Goal: Information Seeking & Learning: Learn about a topic

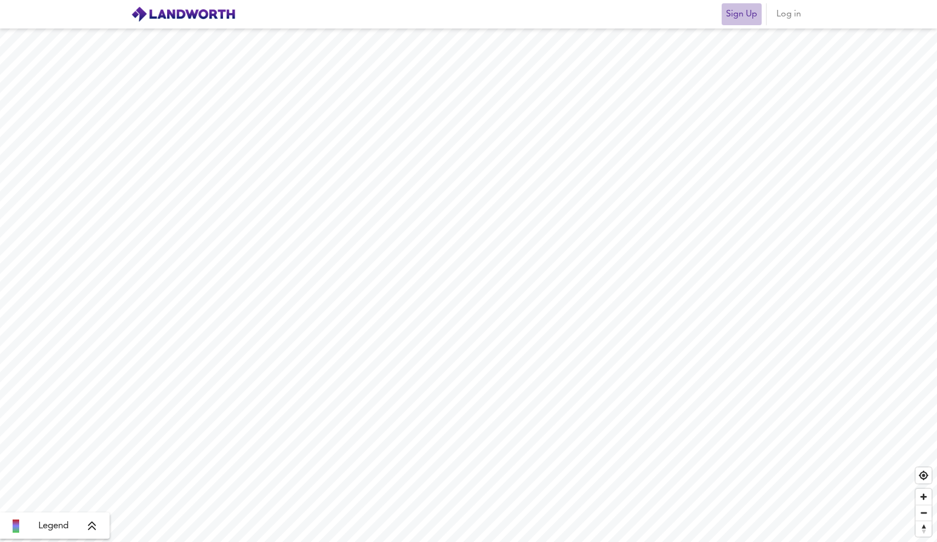
click at [742, 19] on span "Sign Up" at bounding box center [741, 14] width 31 height 15
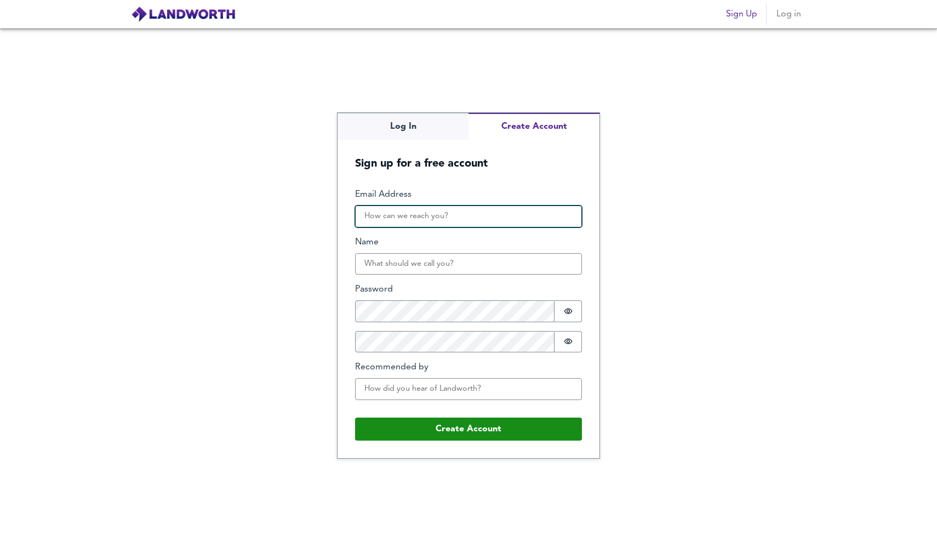
type input "E"
type input "ecaram90@gmail.com"
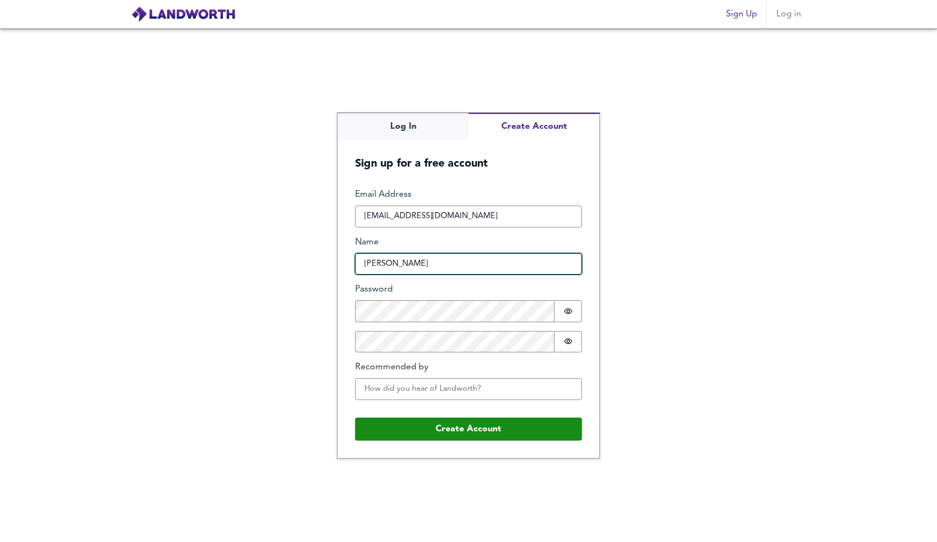
type input "Elena"
click at [658, 311] on div "Log In Create Account Sign up for a free account Email Address ecaram90@gmail.c…" at bounding box center [468, 284] width 937 height 513
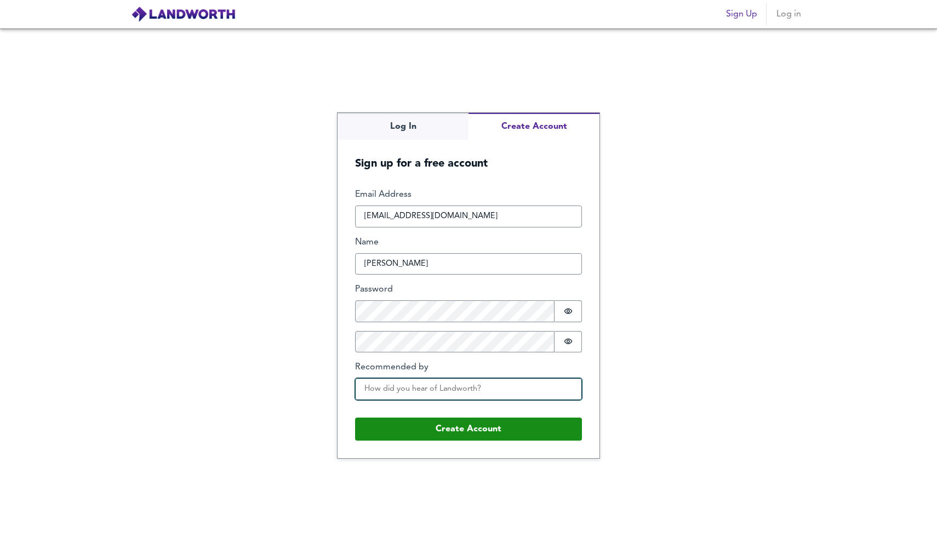
click at [415, 391] on input "Recommended by" at bounding box center [468, 389] width 227 height 22
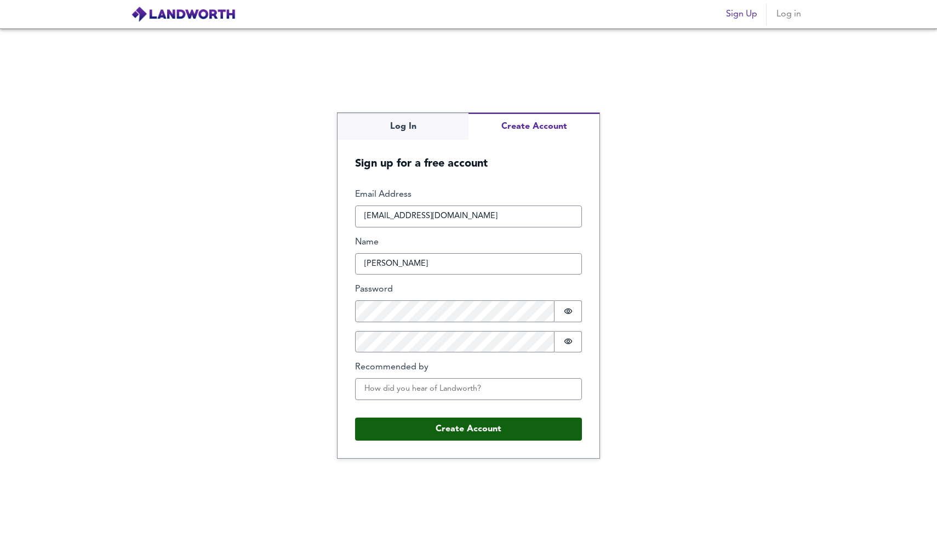
click at [465, 423] on button "Create Account" at bounding box center [468, 429] width 227 height 23
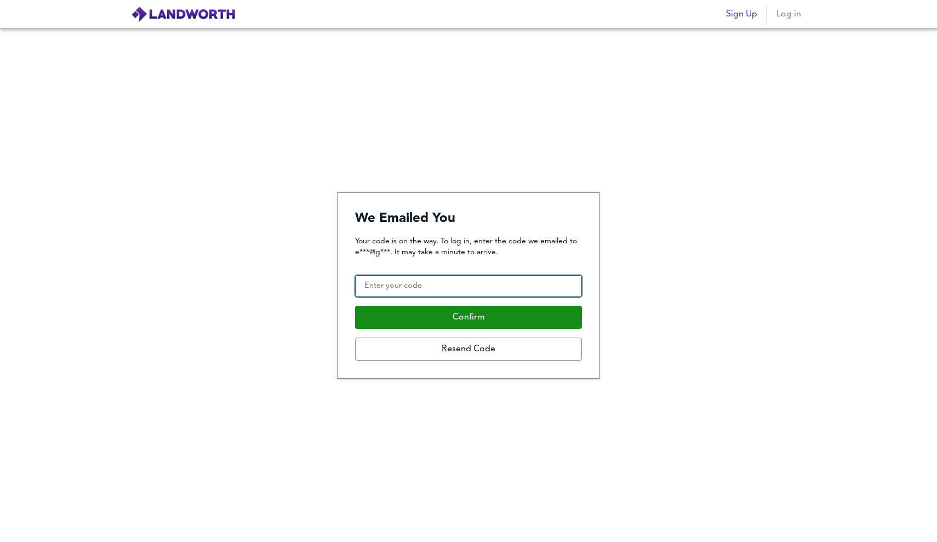
click at [459, 290] on input "Confirmation Code" at bounding box center [468, 286] width 227 height 22
type input "601550"
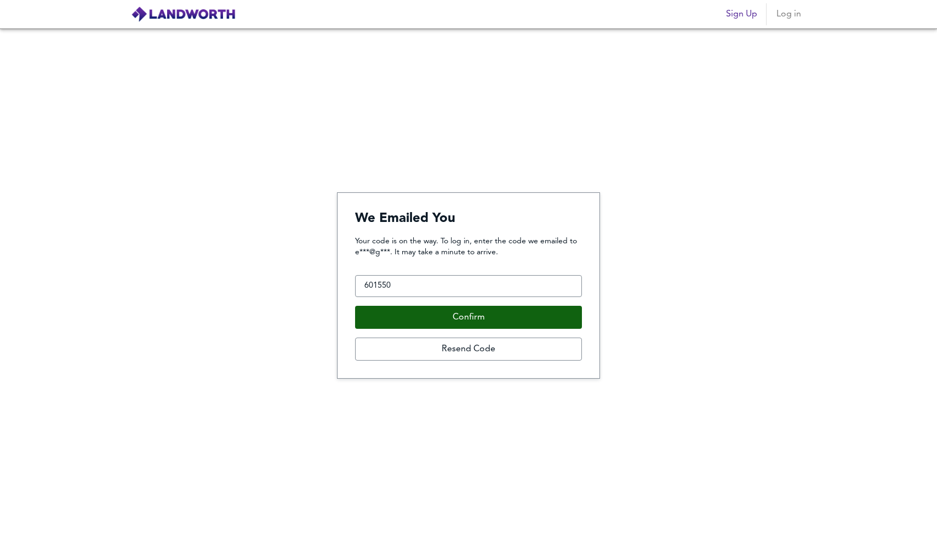
click at [469, 316] on button "Confirm" at bounding box center [468, 317] width 227 height 23
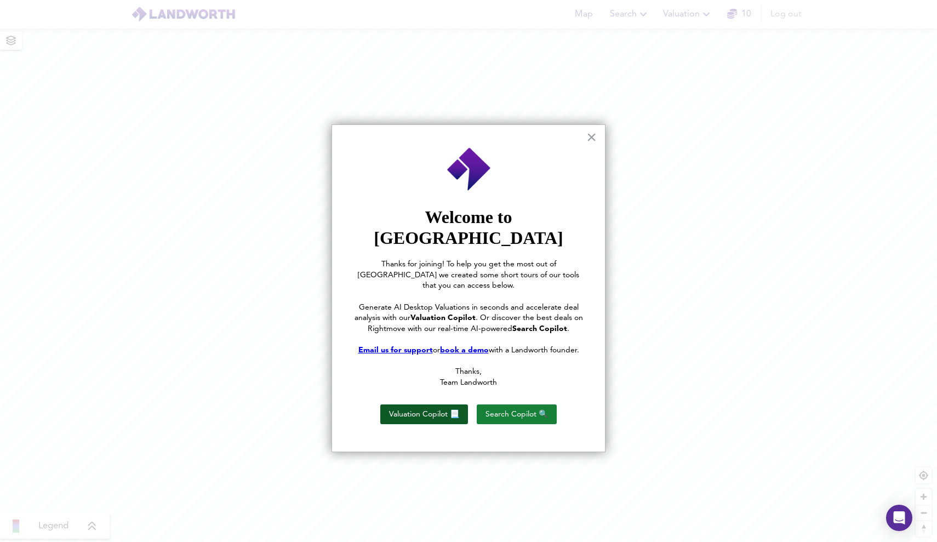
click at [447, 404] on button "Valuation Copilot 📃" at bounding box center [424, 414] width 88 height 20
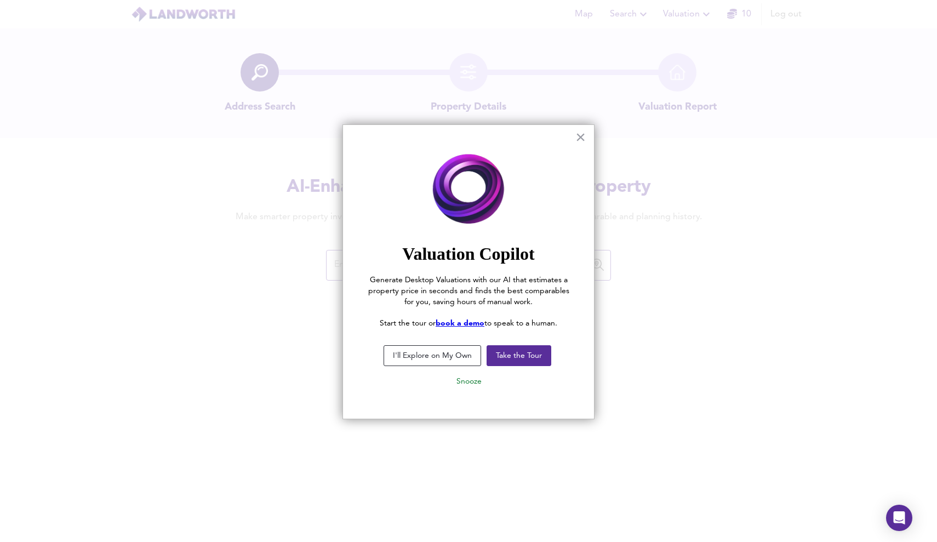
click at [462, 359] on button "I'll Explore on My Own" at bounding box center [433, 355] width 98 height 21
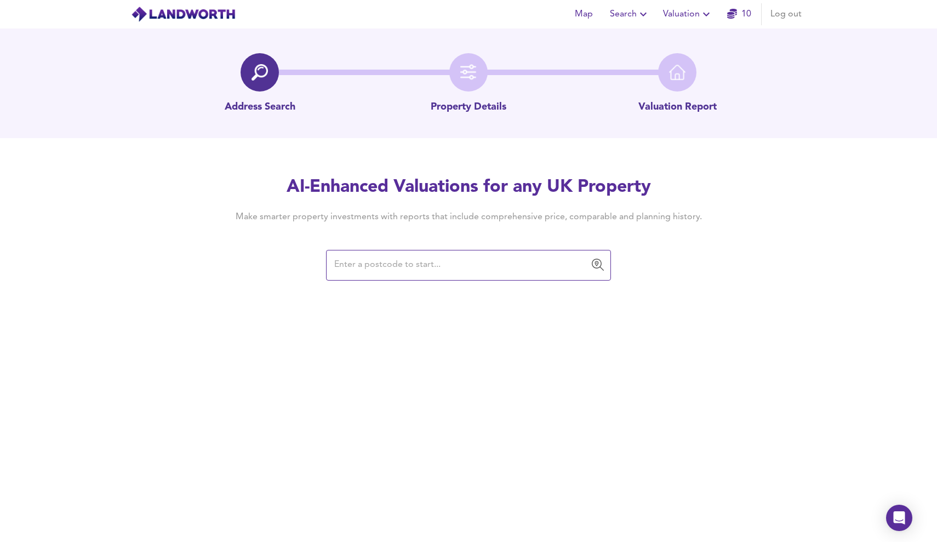
click at [401, 264] on input "text" at bounding box center [460, 265] width 259 height 21
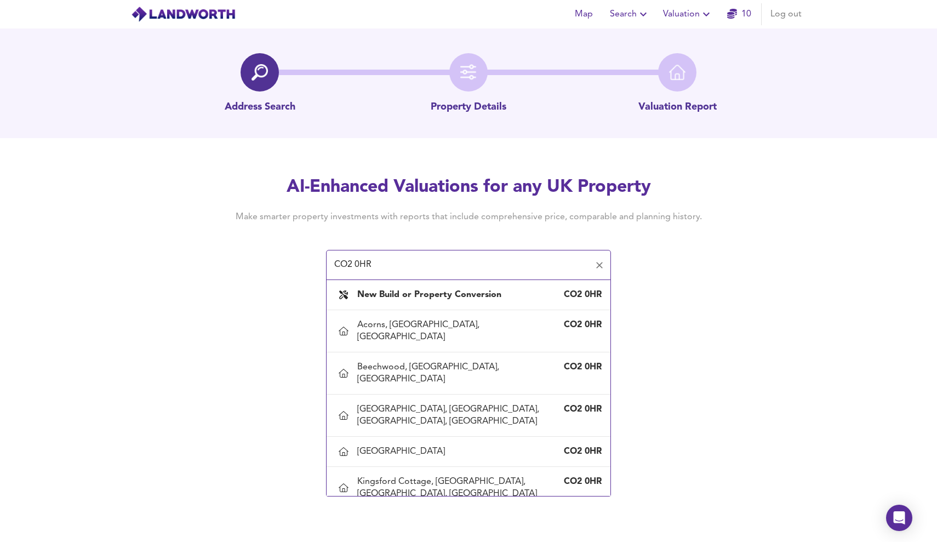
click at [402, 518] on div "Melville, Layer Road, Colchester, Essex" at bounding box center [457, 530] width 201 height 24
type input "Melville, Layer Road, Colchester, Essex"
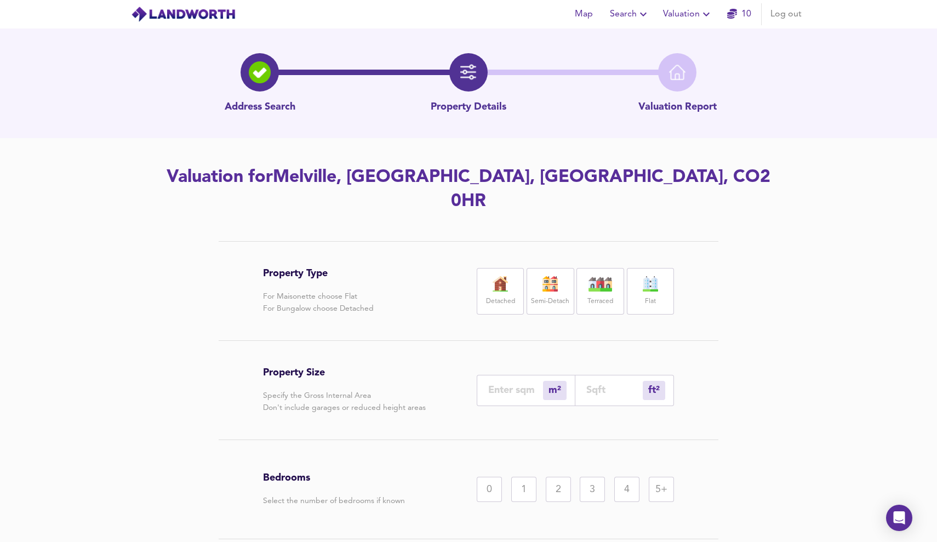
click at [495, 295] on label "Detached" at bounding box center [500, 302] width 29 height 14
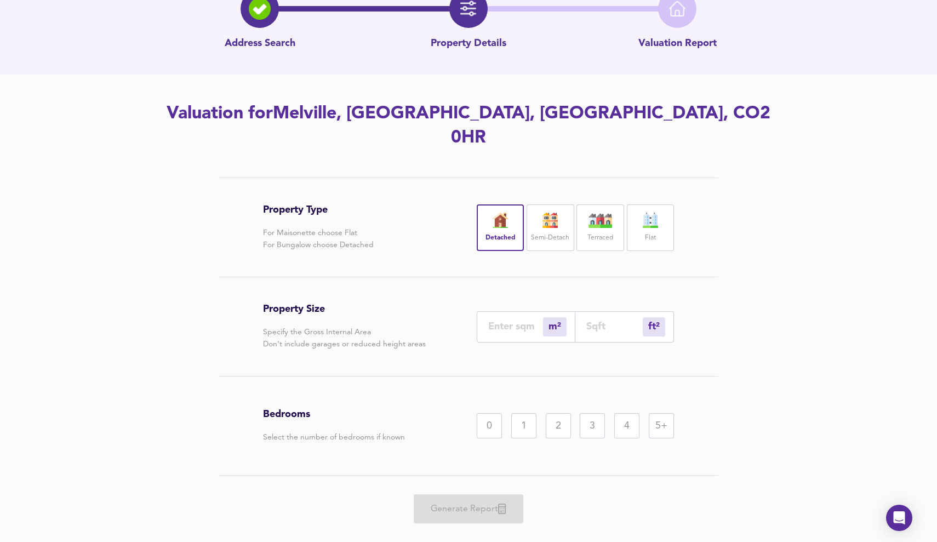
scroll to position [61, 0]
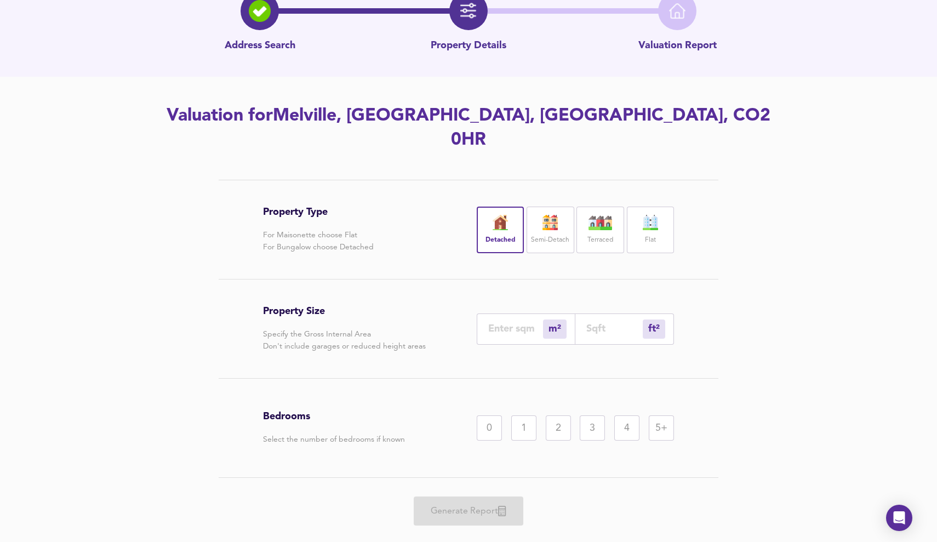
click at [519, 323] on input "number" at bounding box center [515, 329] width 55 height 12
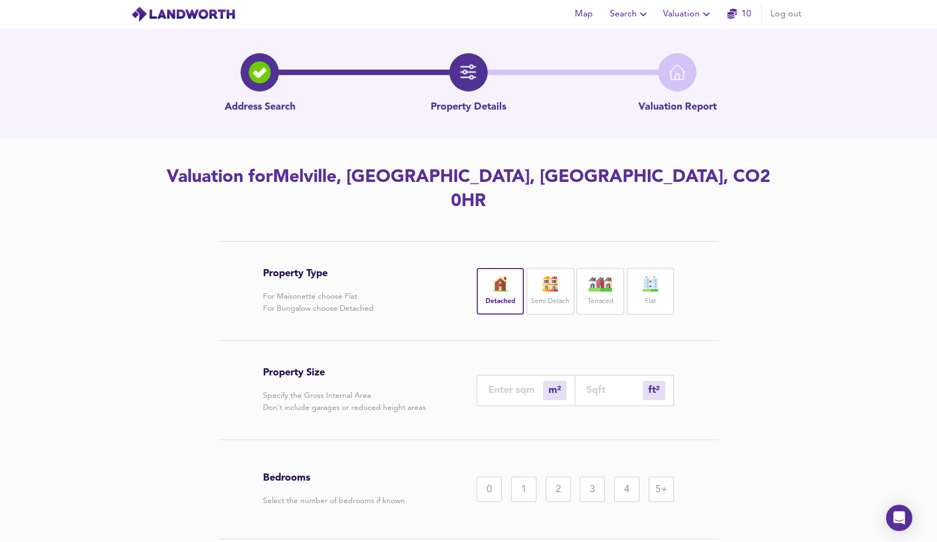
scroll to position [0, 0]
click at [645, 10] on icon "button" at bounding box center [643, 14] width 13 height 13
click at [708, 10] on icon "button" at bounding box center [706, 14] width 13 height 13
click at [590, 8] on span "Map" at bounding box center [583, 14] width 26 height 15
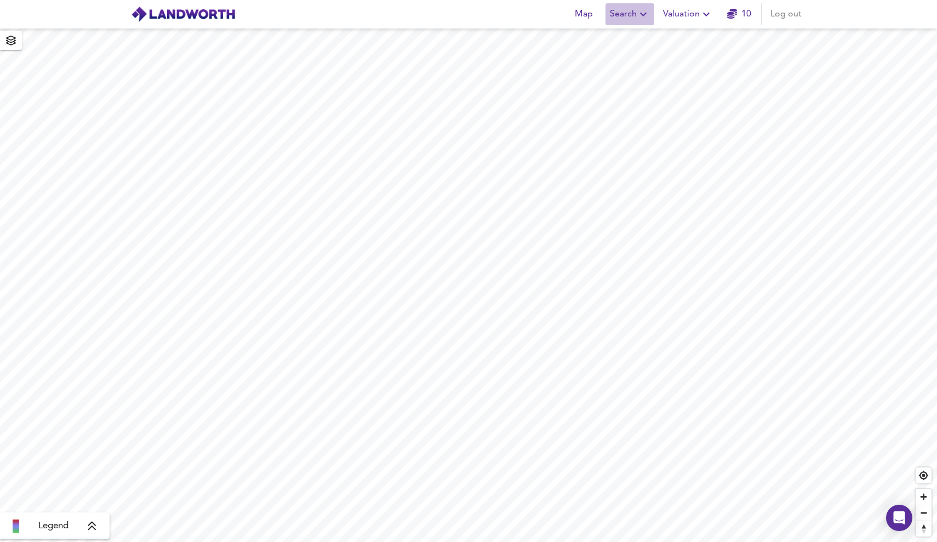
click at [645, 15] on icon "button" at bounding box center [643, 14] width 13 height 13
click at [640, 41] on li "New Search" at bounding box center [630, 40] width 108 height 20
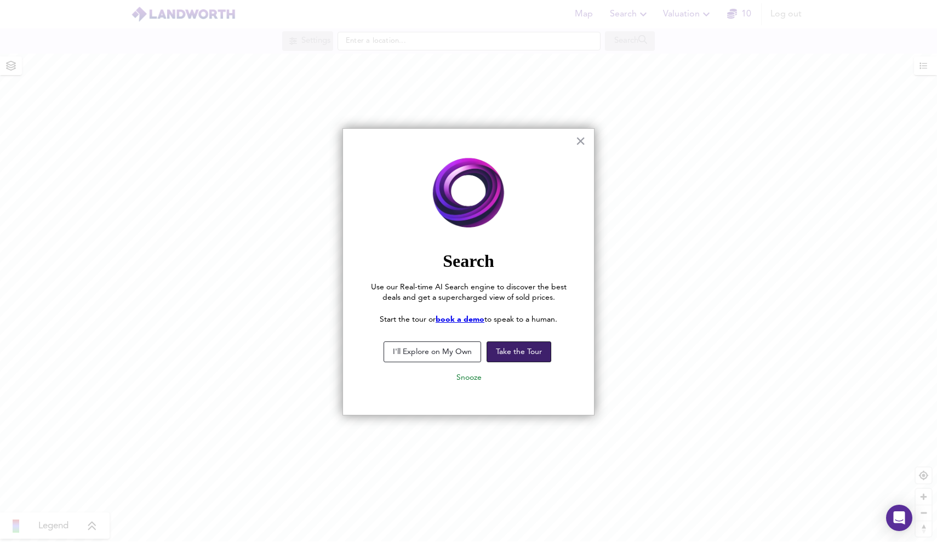
click at [518, 350] on button "Take the Tour" at bounding box center [519, 351] width 65 height 21
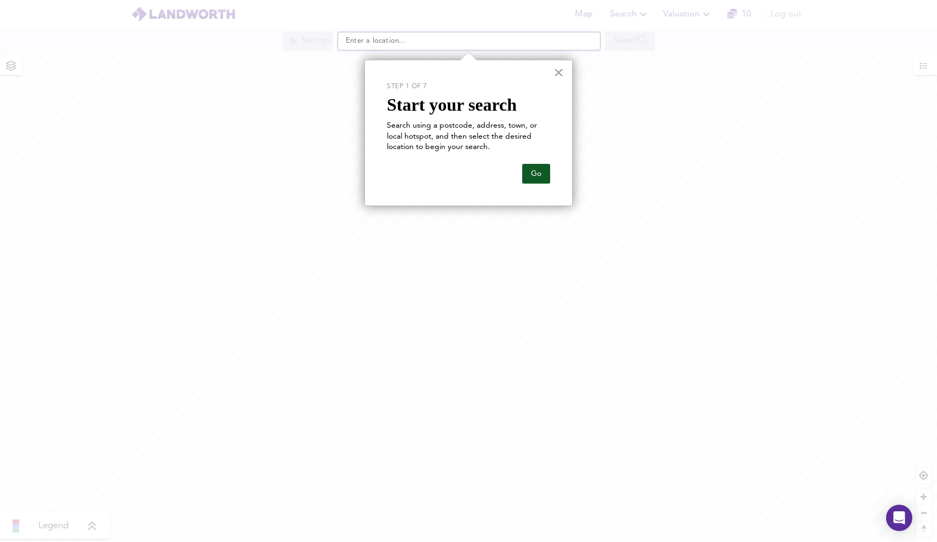
click at [532, 176] on button "Go" at bounding box center [536, 174] width 28 height 20
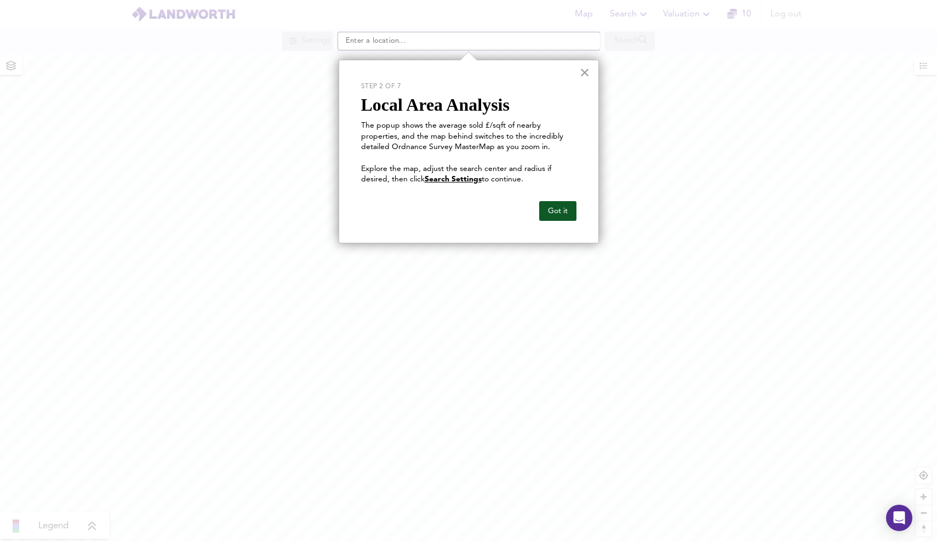
click at [564, 214] on button "Got it" at bounding box center [557, 211] width 37 height 20
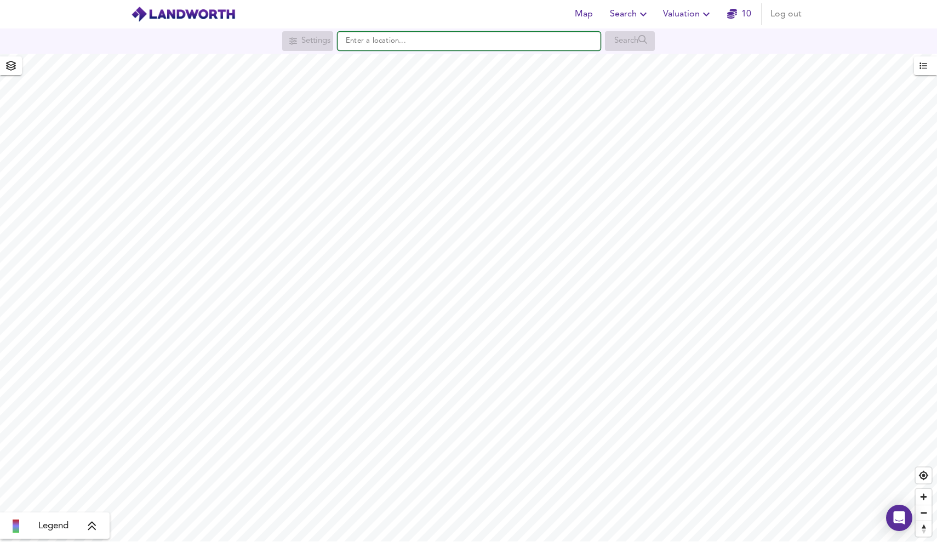
click at [425, 47] on input "text" at bounding box center [469, 41] width 263 height 19
type input "Colchester CO2 0HR"
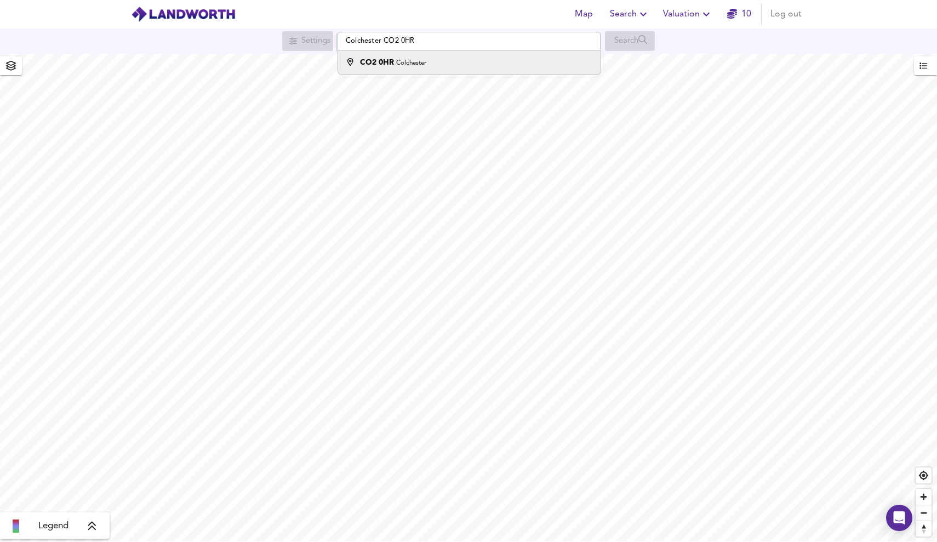
click at [410, 68] on div "CO2 0HR Colchester" at bounding box center [393, 62] width 66 height 11
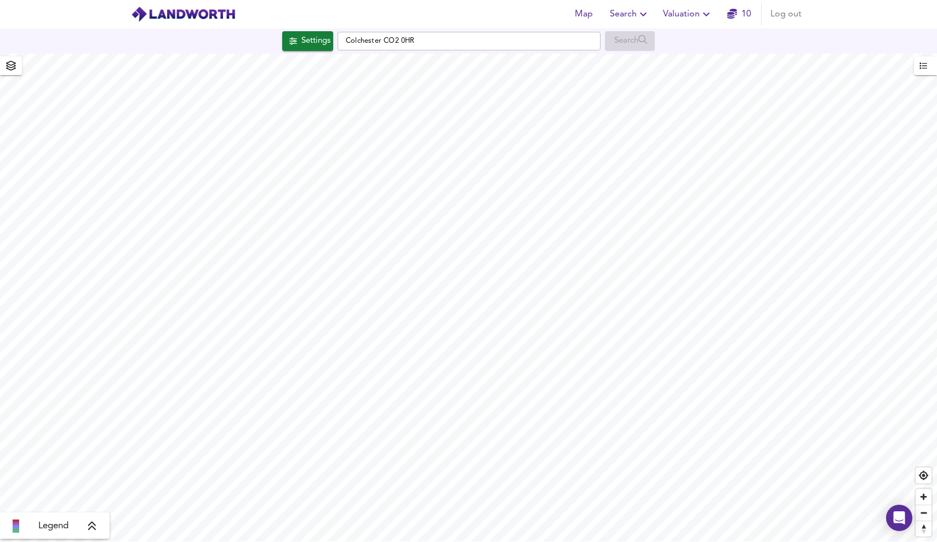
checkbox input "false"
checkbox input "true"
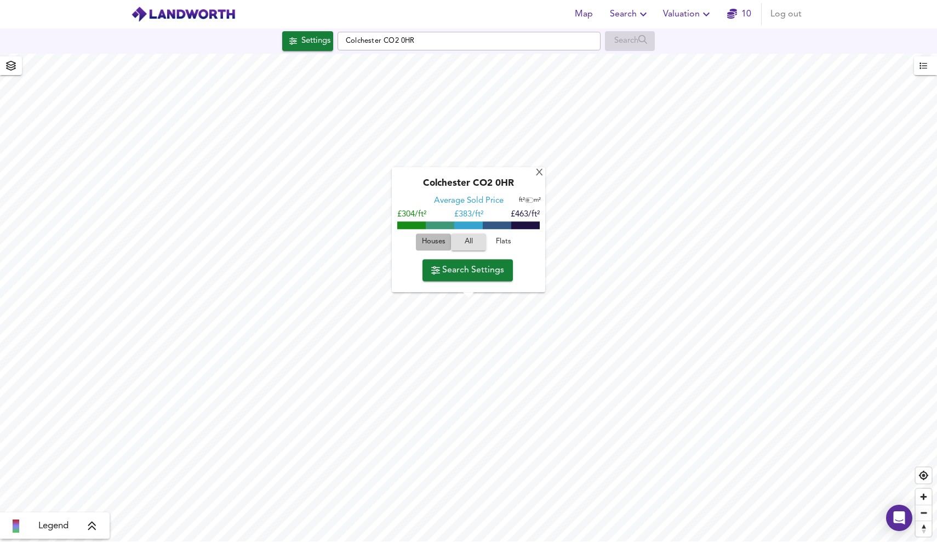
click at [434, 238] on span "Houses" at bounding box center [434, 242] width 30 height 13
click at [472, 247] on span "All" at bounding box center [469, 242] width 30 height 13
click at [428, 236] on button "Houses" at bounding box center [433, 242] width 35 height 17
click at [466, 243] on span "All" at bounding box center [469, 242] width 30 height 13
click at [427, 241] on span "Houses" at bounding box center [434, 242] width 30 height 13
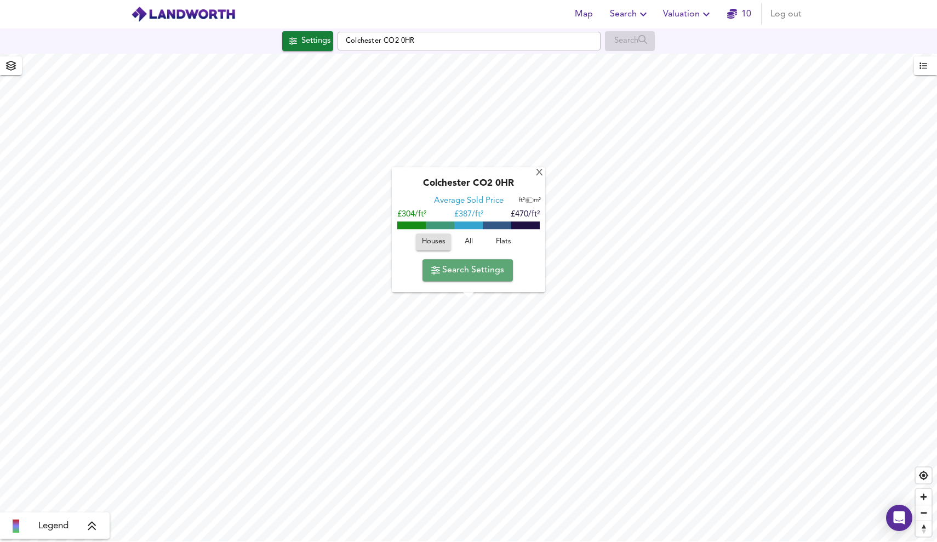
click at [457, 272] on span "Search Settings" at bounding box center [467, 269] width 73 height 15
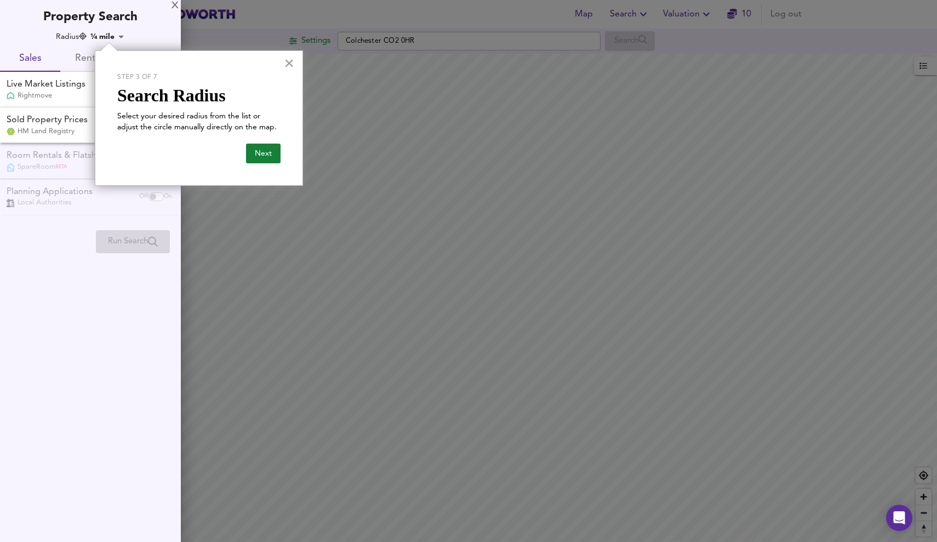
click at [287, 62] on button "×" at bounding box center [289, 63] width 10 height 18
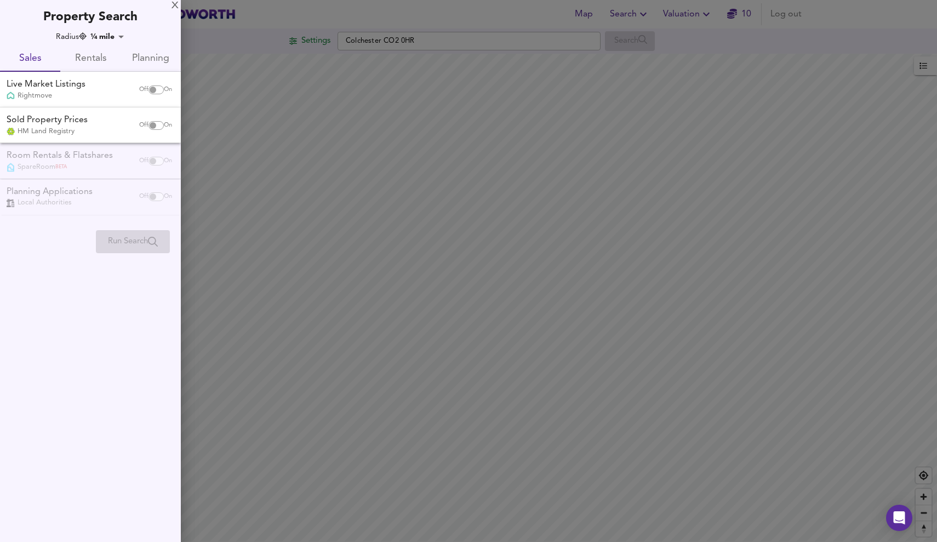
click at [147, 59] on span "Planning" at bounding box center [150, 58] width 47 height 17
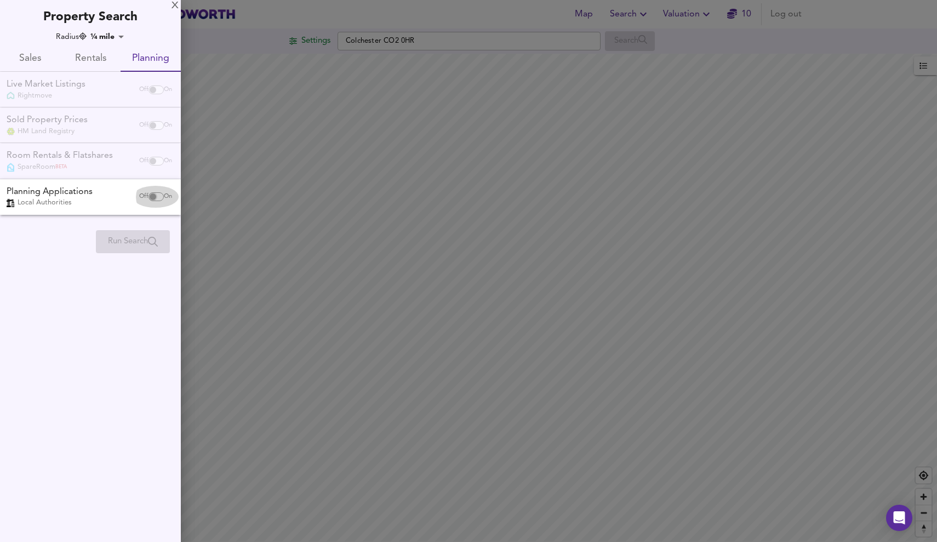
click at [153, 193] on input "checkbox" at bounding box center [153, 196] width 26 height 9
checkbox input "true"
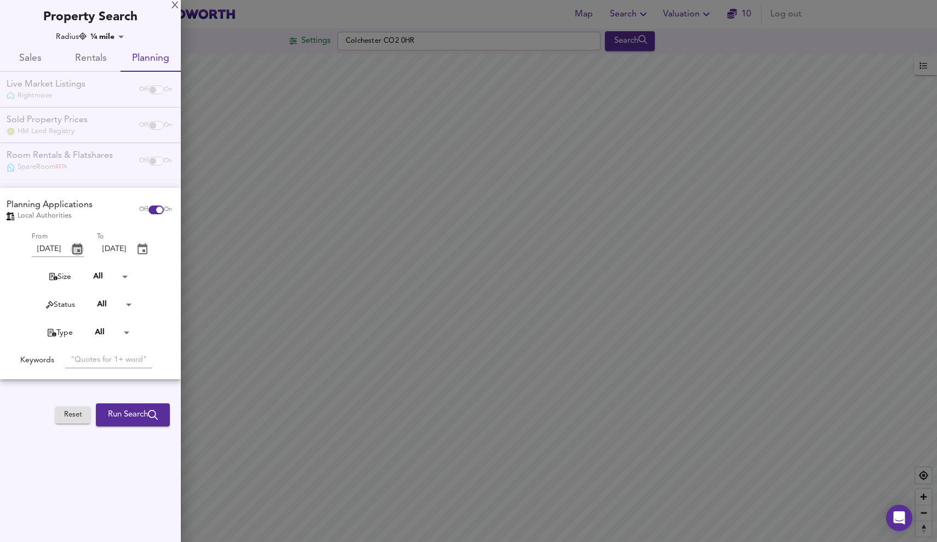
click at [78, 247] on icon "change date" at bounding box center [77, 248] width 10 height 11
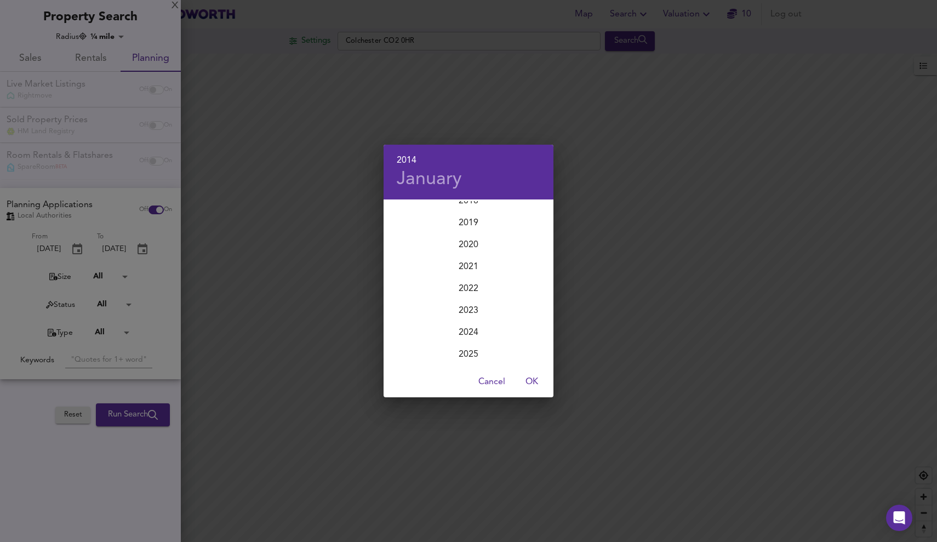
scroll to position [2608, 0]
click at [471, 332] on div "2024" at bounding box center [469, 333] width 170 height 22
click at [529, 381] on span "OK" at bounding box center [531, 381] width 26 height 15
type input "[DATE]"
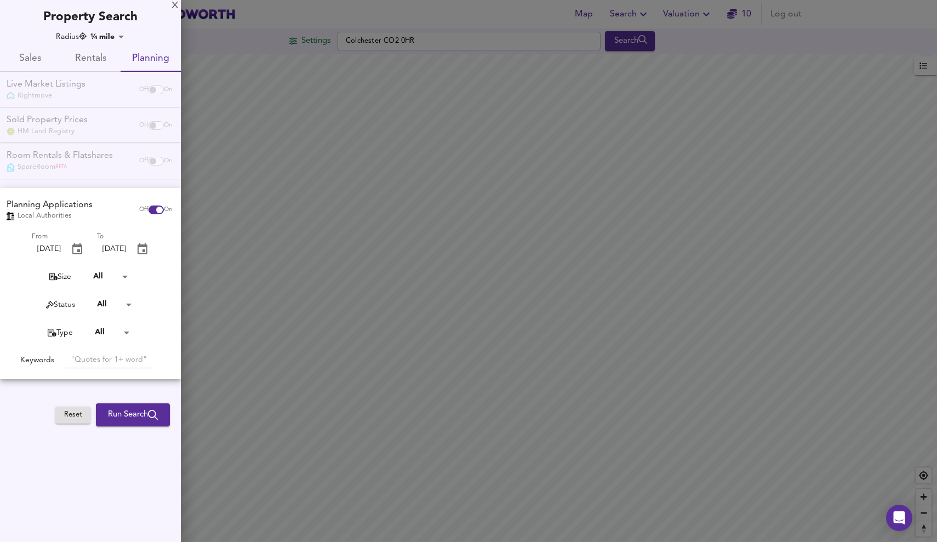
click at [130, 411] on span "Run Search" at bounding box center [133, 415] width 50 height 14
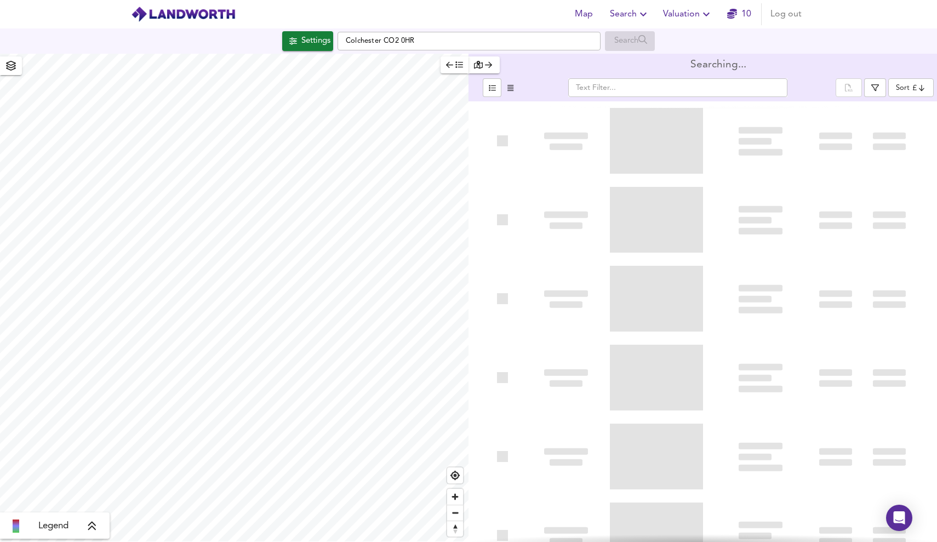
type input "newest"
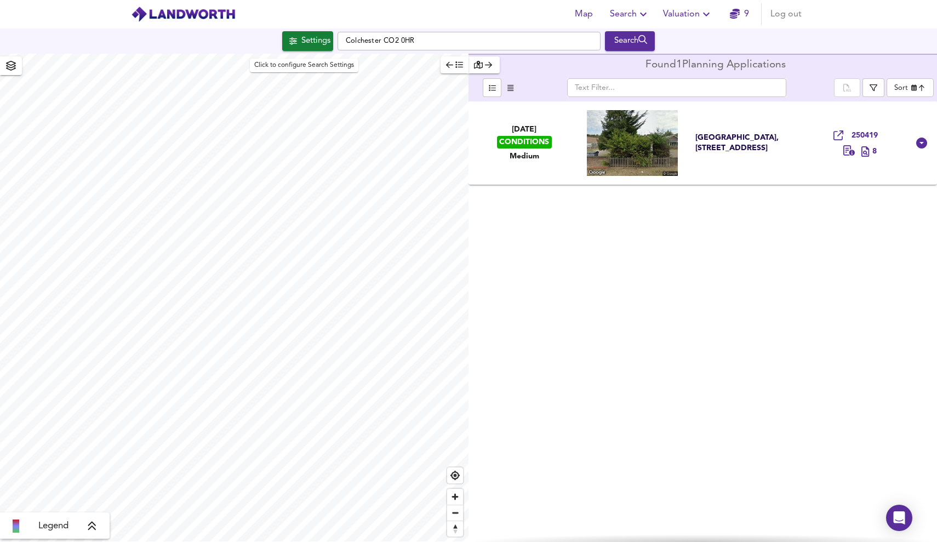
click at [289, 41] on icon "button" at bounding box center [293, 40] width 8 height 7
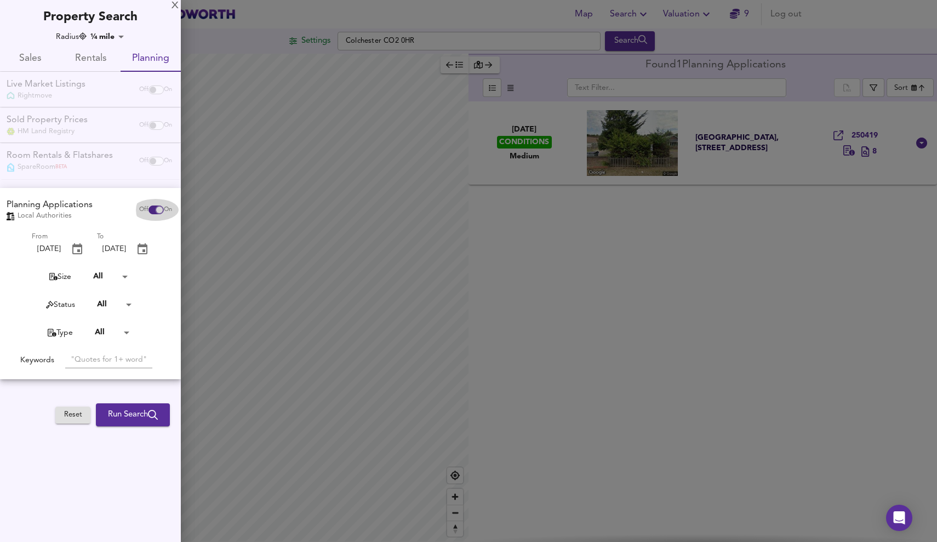
click at [154, 205] on input "checkbox" at bounding box center [159, 209] width 26 height 9
checkbox input "false"
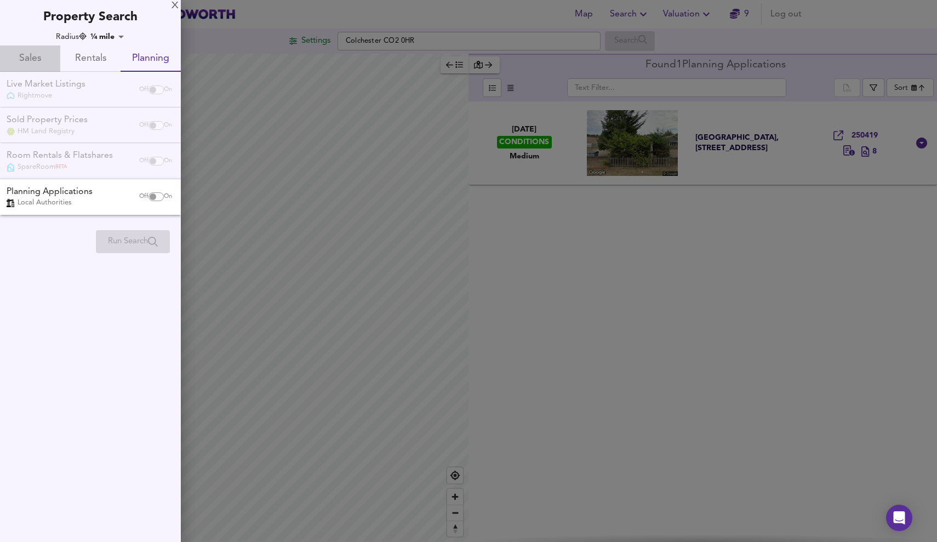
click at [33, 53] on span "Sales" at bounding box center [30, 58] width 47 height 17
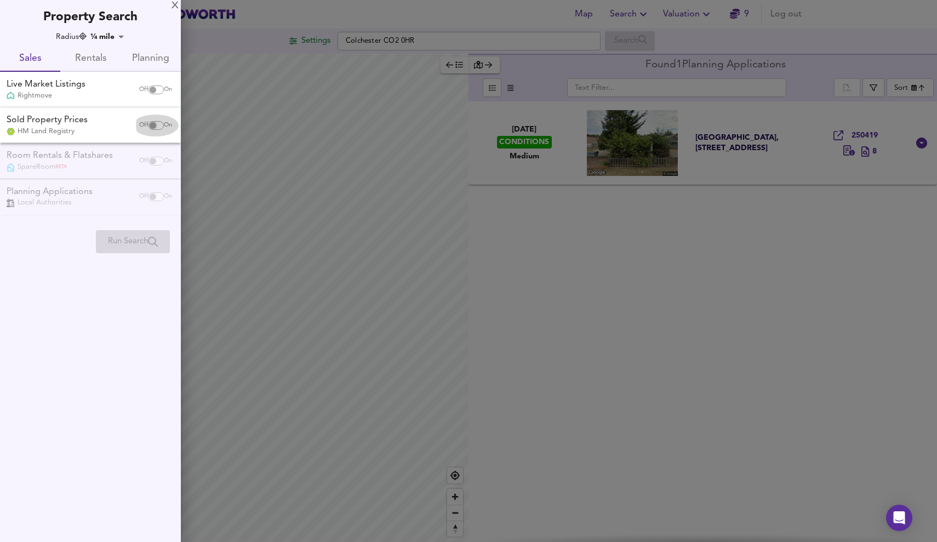
click at [157, 123] on input "checkbox" at bounding box center [153, 125] width 26 height 9
checkbox input "true"
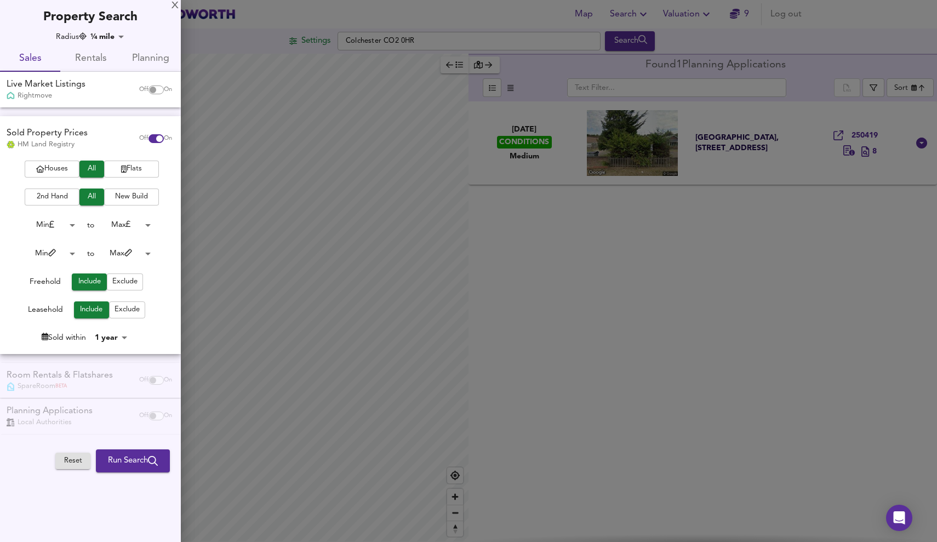
click at [134, 307] on span "Exclude" at bounding box center [127, 310] width 25 height 13
click at [59, 165] on span "Houses" at bounding box center [52, 169] width 44 height 13
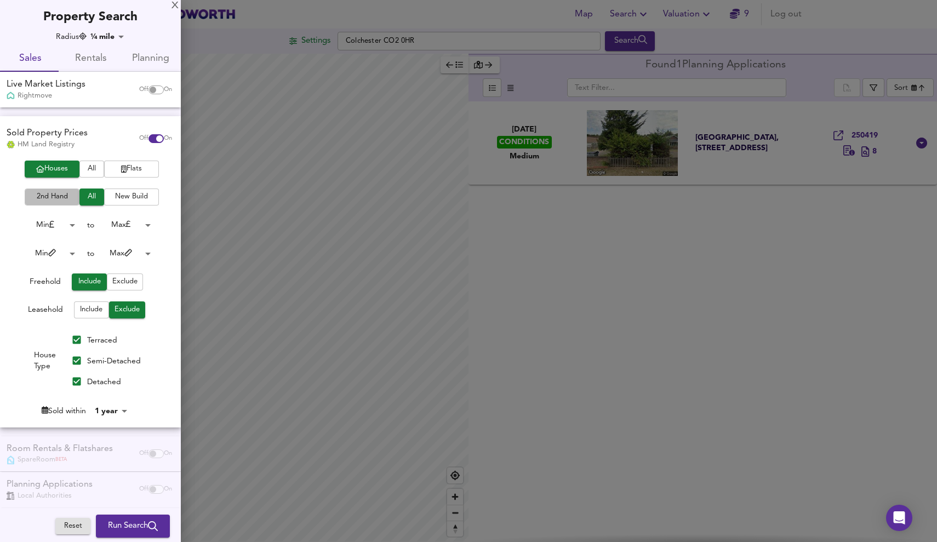
click at [47, 196] on span "2nd Hand" at bounding box center [52, 197] width 44 height 13
click at [75, 359] on input "Semi-Detached" at bounding box center [76, 360] width 21 height 21
checkbox input "false"
click at [75, 335] on input "Terraced" at bounding box center [76, 339] width 21 height 21
checkbox input "false"
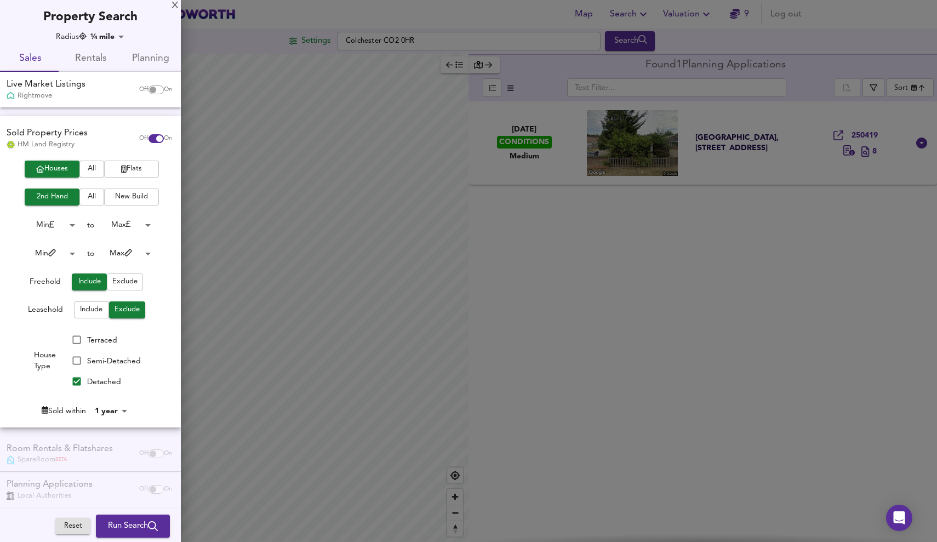
click at [141, 526] on span "Run Search" at bounding box center [133, 526] width 50 height 14
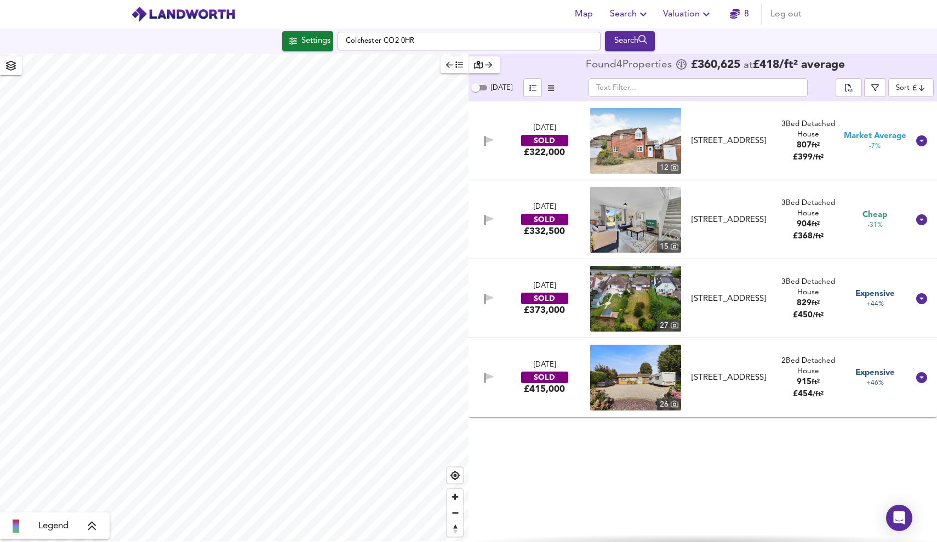
click at [670, 245] on div "15" at bounding box center [669, 247] width 24 height 12
click at [457, 64] on icon "button" at bounding box center [459, 65] width 8 height 8
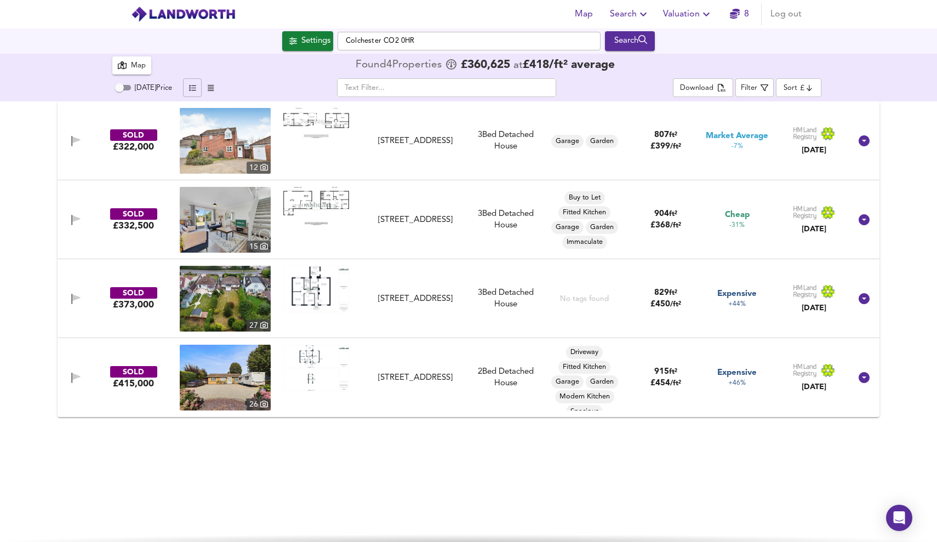
click at [188, 88] on span "button" at bounding box center [192, 87] width 8 height 7
click at [211, 88] on icon "button" at bounding box center [211, 87] width 6 height 7
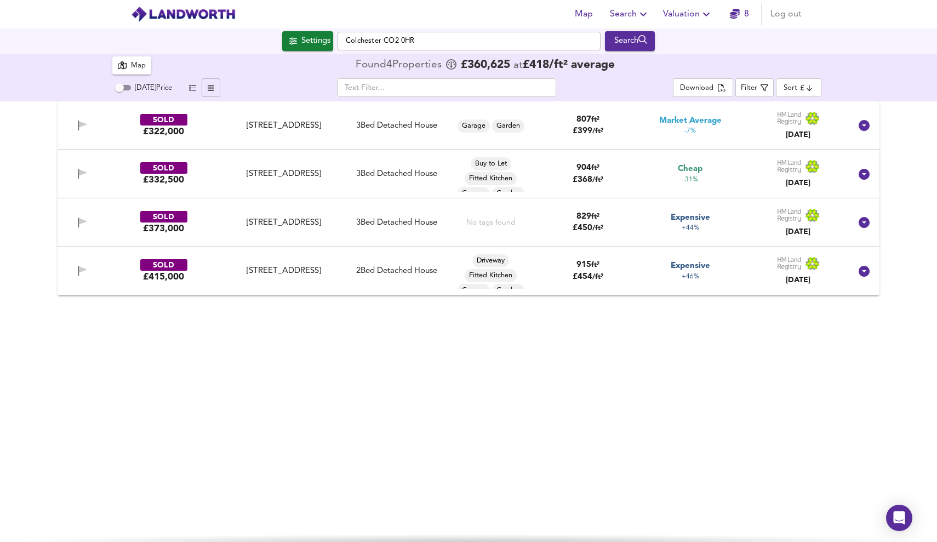
click at [197, 85] on span "button" at bounding box center [192, 88] width 13 height 13
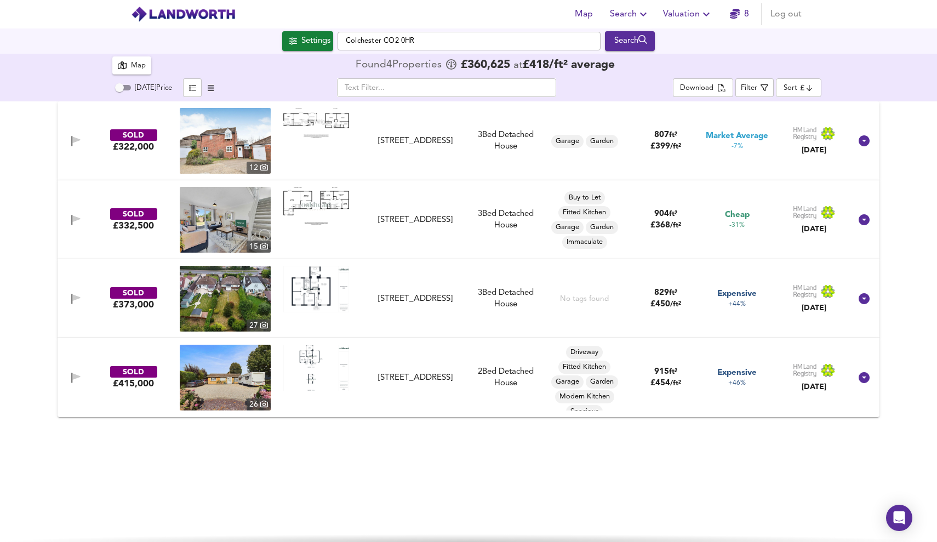
type input "newest"
checkbox input "false"
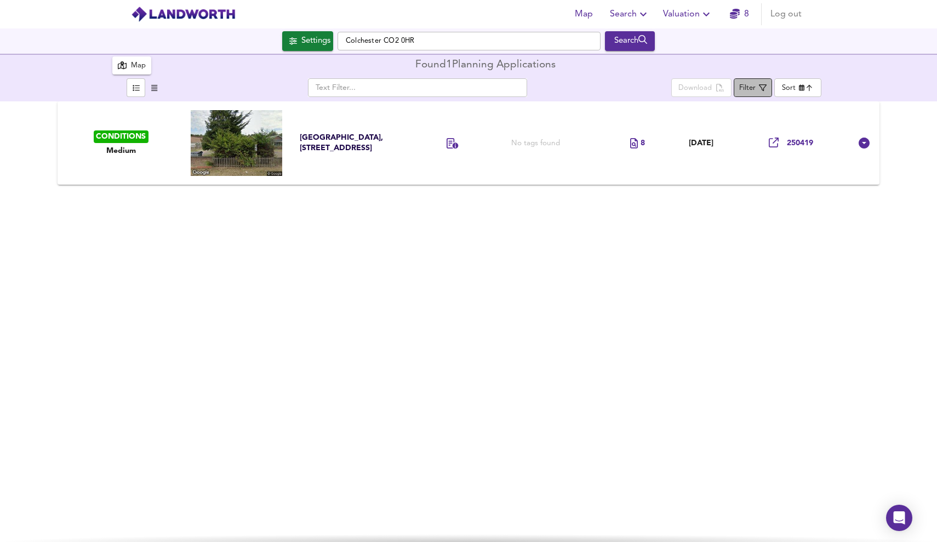
click at [757, 81] on span "Filter" at bounding box center [752, 88] width 27 height 14
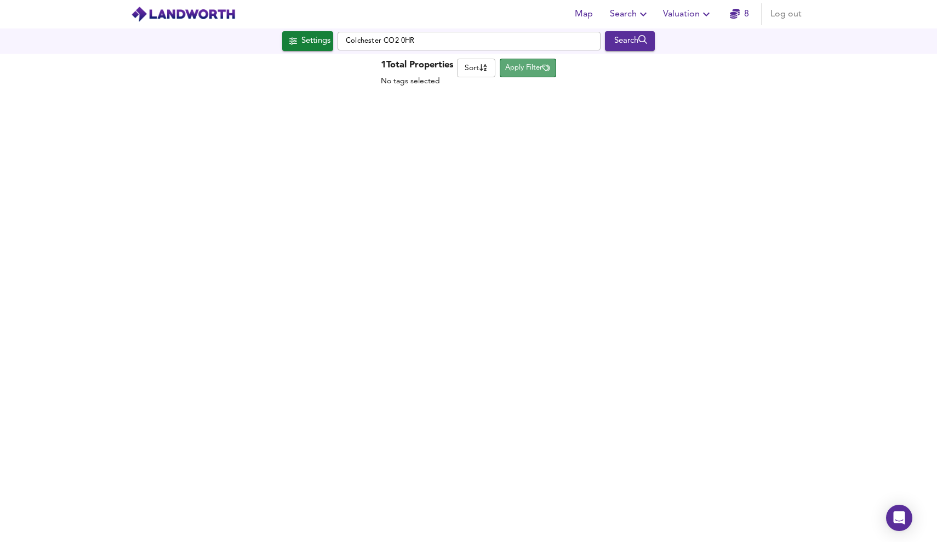
click at [540, 68] on span "Apply Filter" at bounding box center [527, 68] width 45 height 13
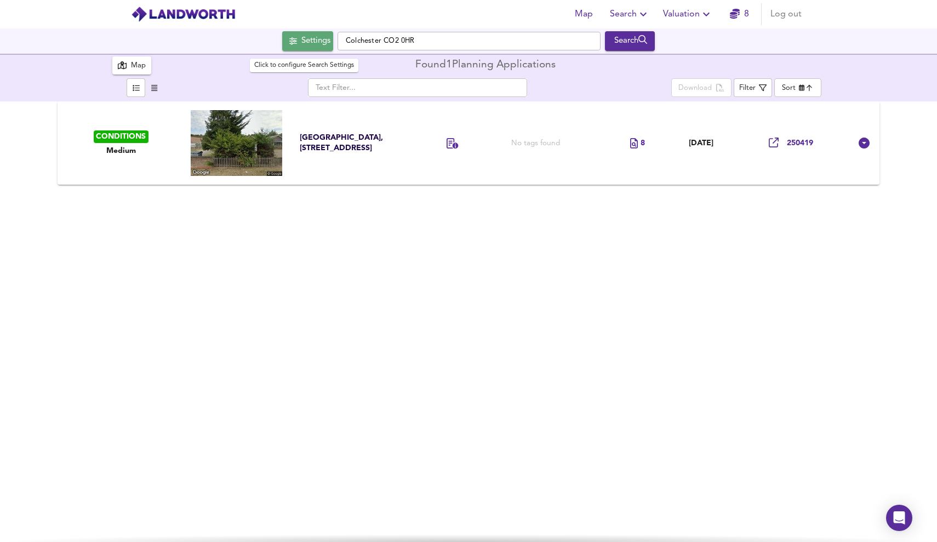
click at [305, 38] on div "Settings" at bounding box center [315, 41] width 29 height 14
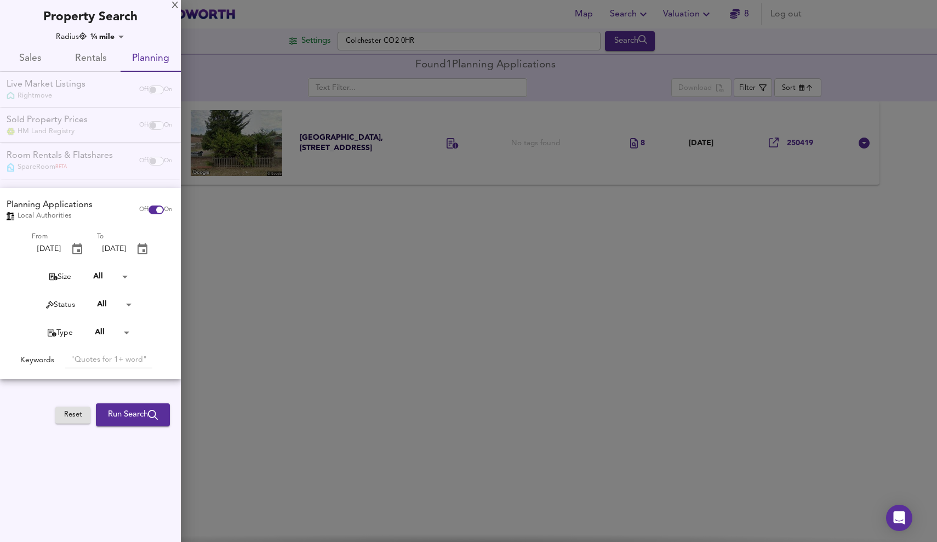
click at [30, 61] on span "Sales" at bounding box center [30, 58] width 47 height 17
checkbox input "false"
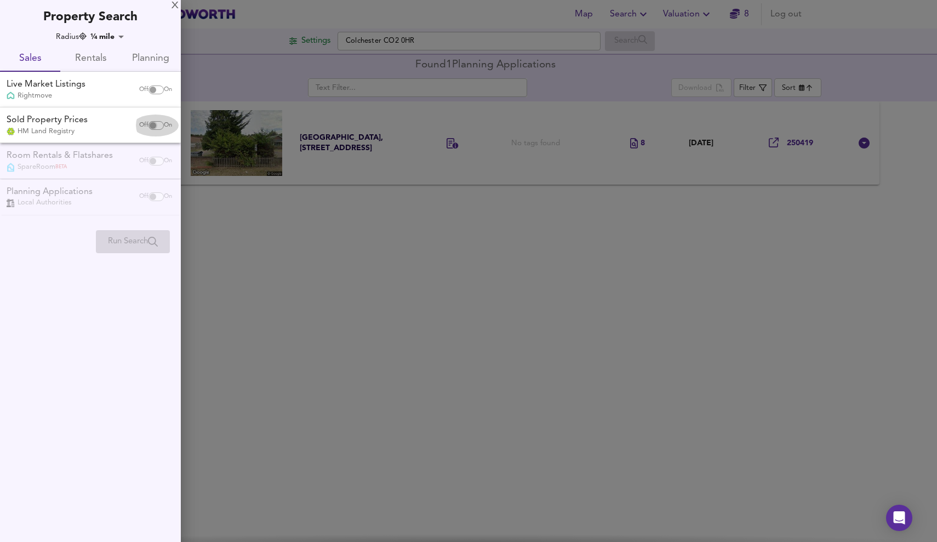
click at [155, 123] on input "checkbox" at bounding box center [153, 125] width 26 height 9
checkbox input "true"
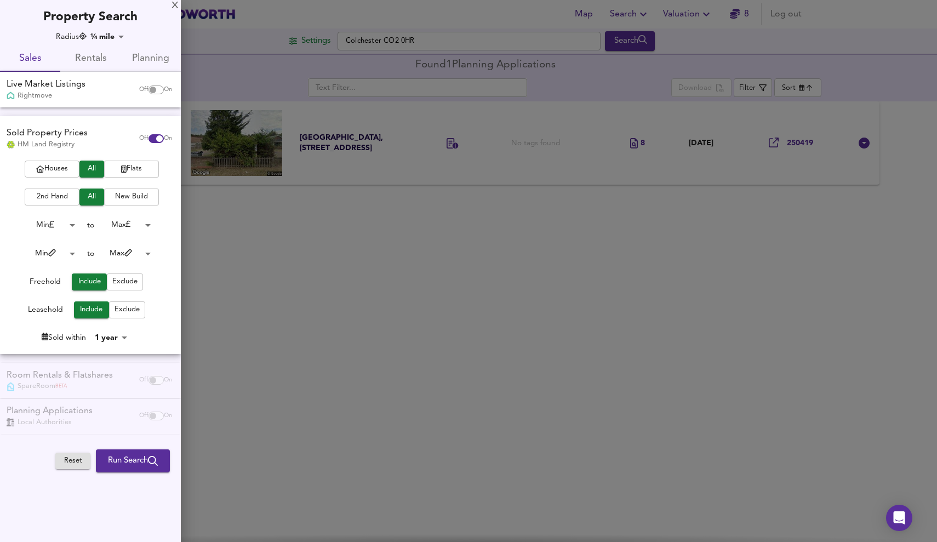
click at [64, 163] on span "Houses" at bounding box center [52, 169] width 44 height 13
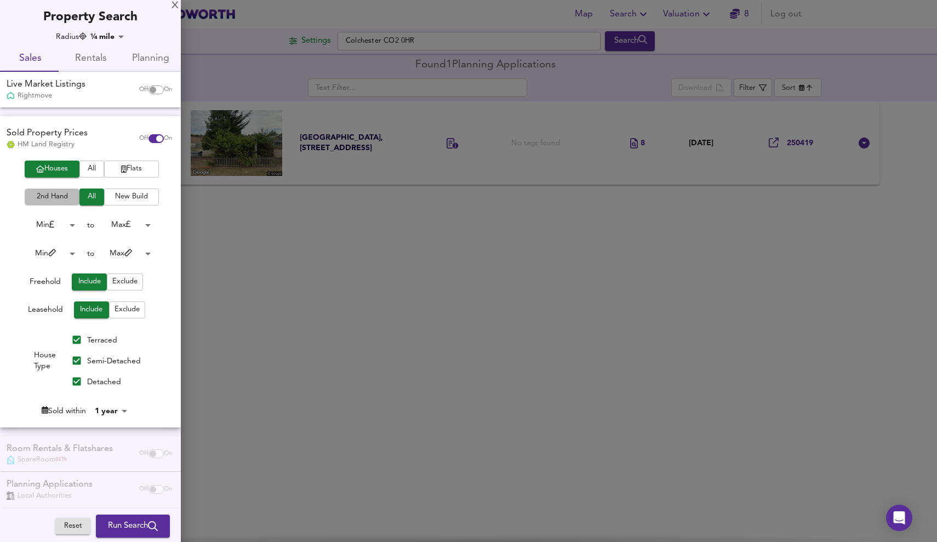
click at [53, 195] on span "2nd Hand" at bounding box center [52, 197] width 44 height 13
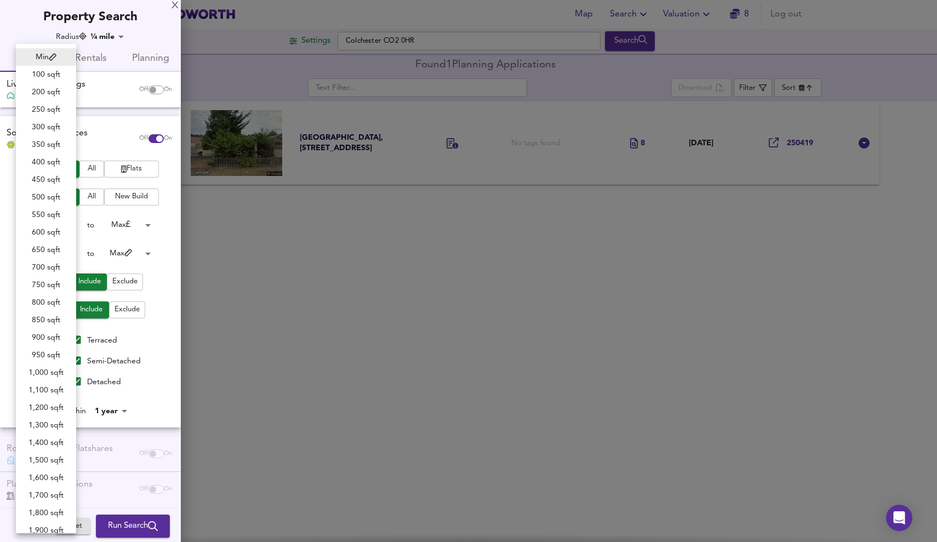
click at [66, 250] on body "Map Search Valuation 8 Log out Settings Colchester CO2 0HR Search 1 Results Leg…" at bounding box center [468, 271] width 937 height 542
click at [162, 262] on div at bounding box center [468, 271] width 937 height 542
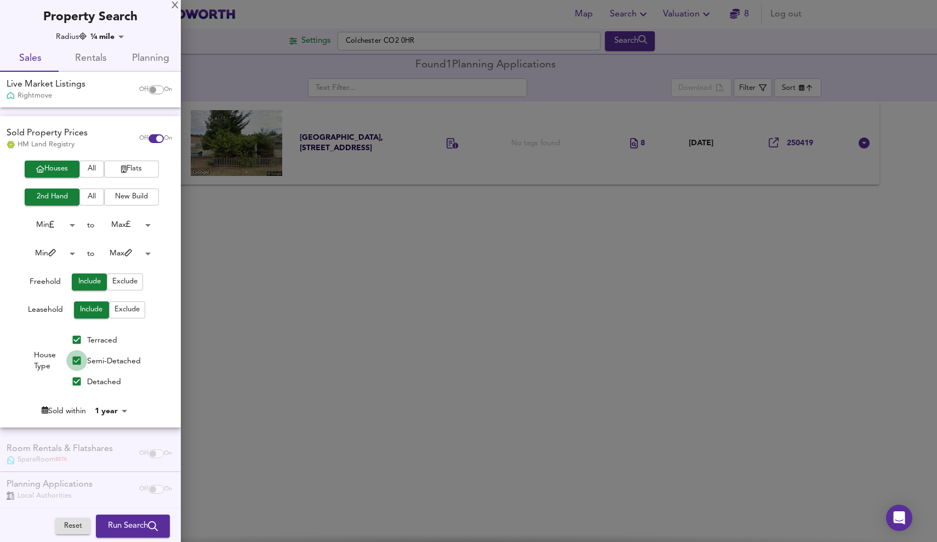
click at [75, 356] on input "Semi-Detached" at bounding box center [76, 360] width 21 height 21
checkbox input "false"
click at [78, 332] on input "Terraced" at bounding box center [76, 339] width 21 height 21
checkbox input "false"
click at [315, 267] on div at bounding box center [468, 271] width 937 height 542
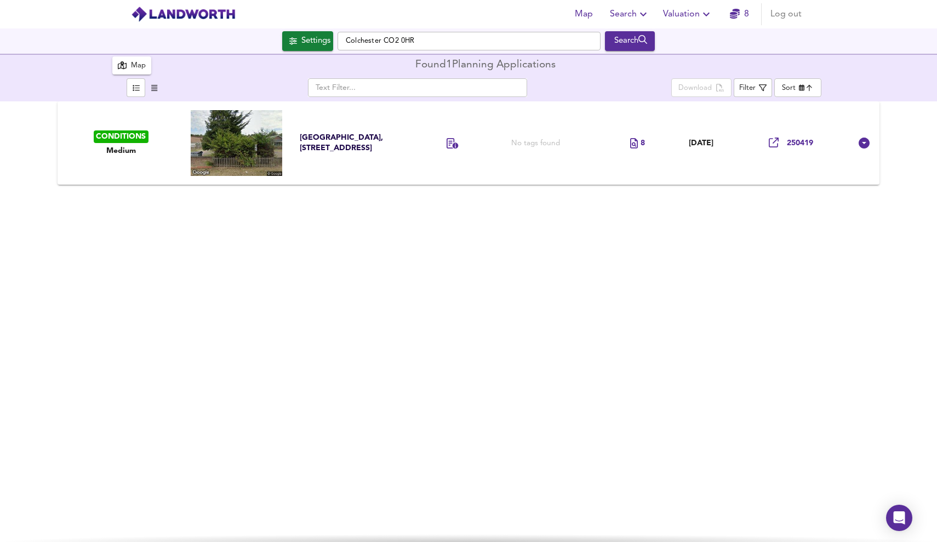
click at [704, 8] on icon "button" at bounding box center [706, 14] width 13 height 13
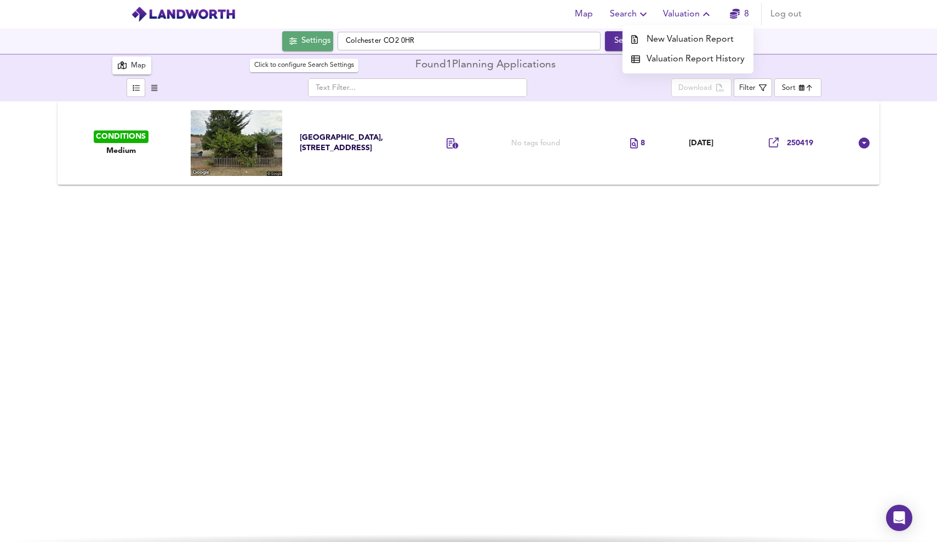
click at [315, 47] on div "Settings" at bounding box center [315, 41] width 29 height 14
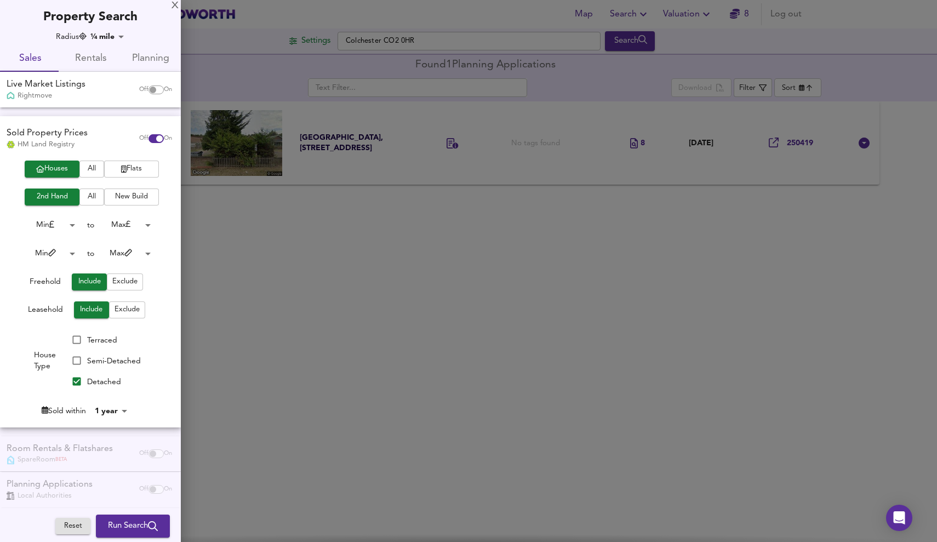
click at [315, 48] on div at bounding box center [468, 271] width 937 height 542
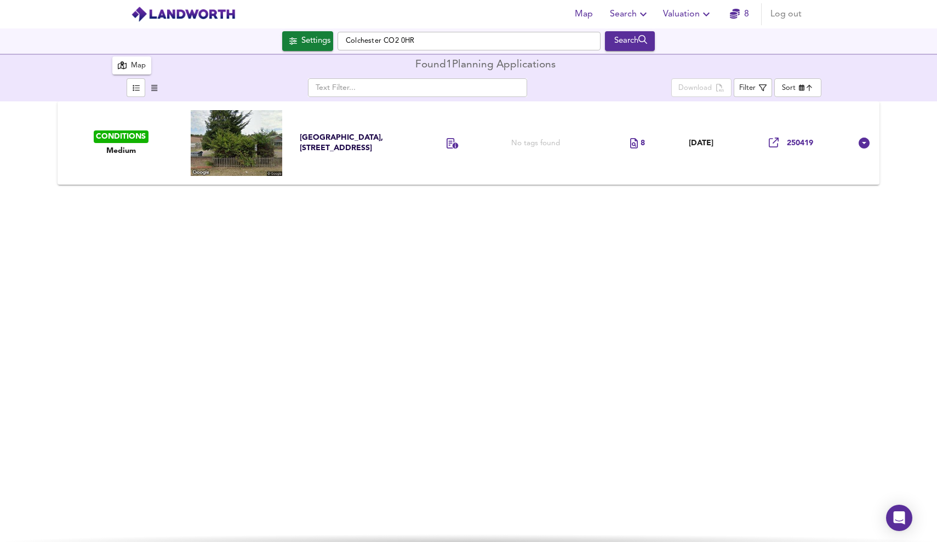
click at [178, 13] on img at bounding box center [183, 14] width 105 height 16
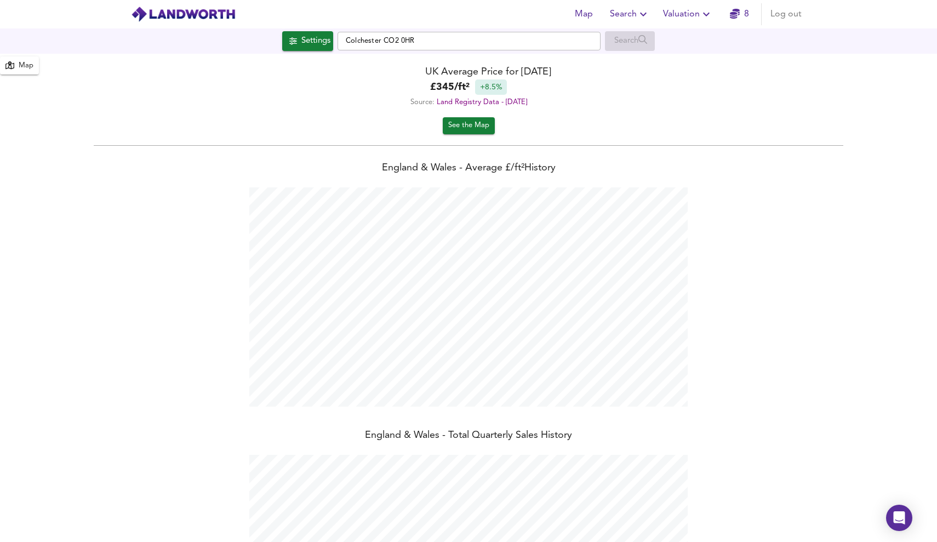
scroll to position [542, 937]
